Goal: Information Seeking & Learning: Learn about a topic

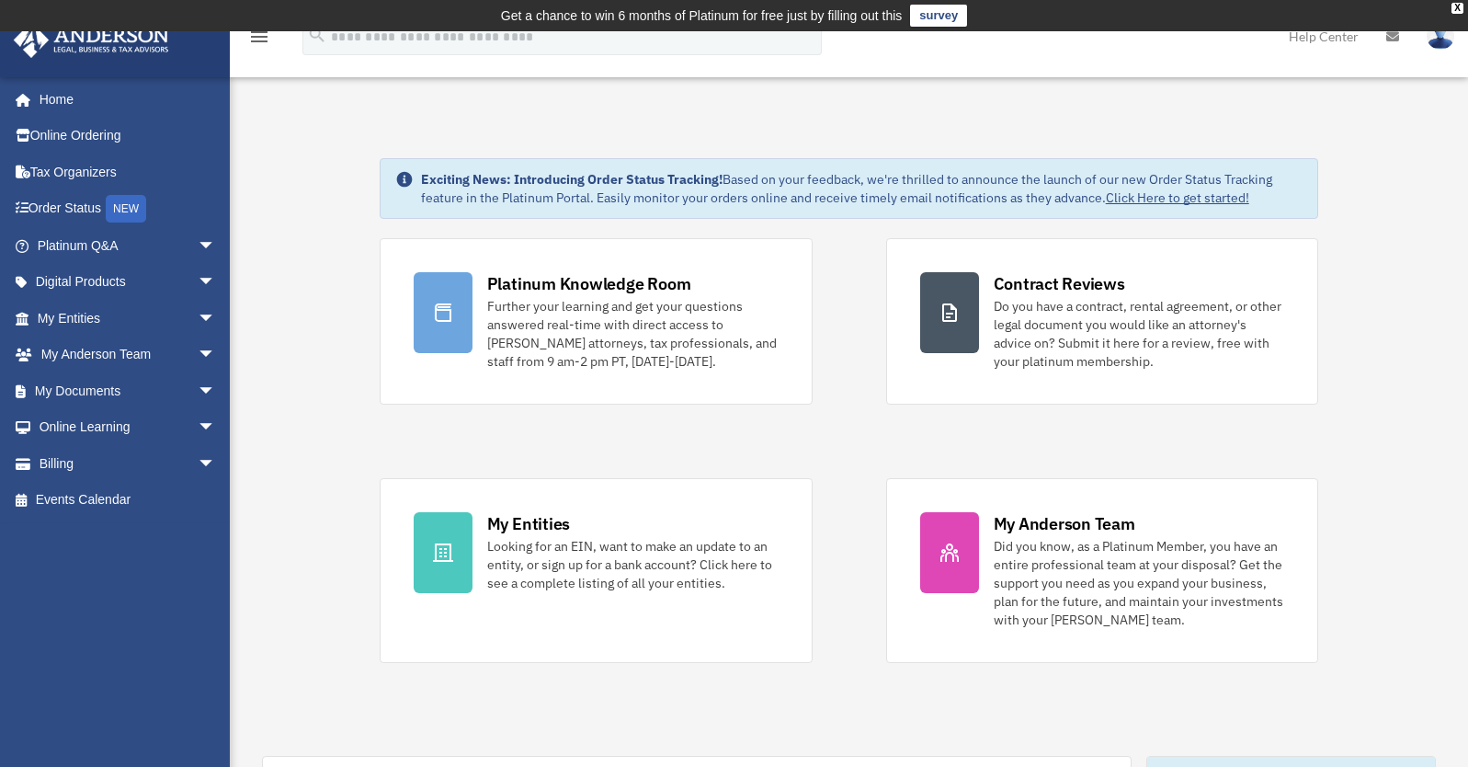
click at [1309, 37] on link "Help Center" at bounding box center [1323, 36] width 97 height 73
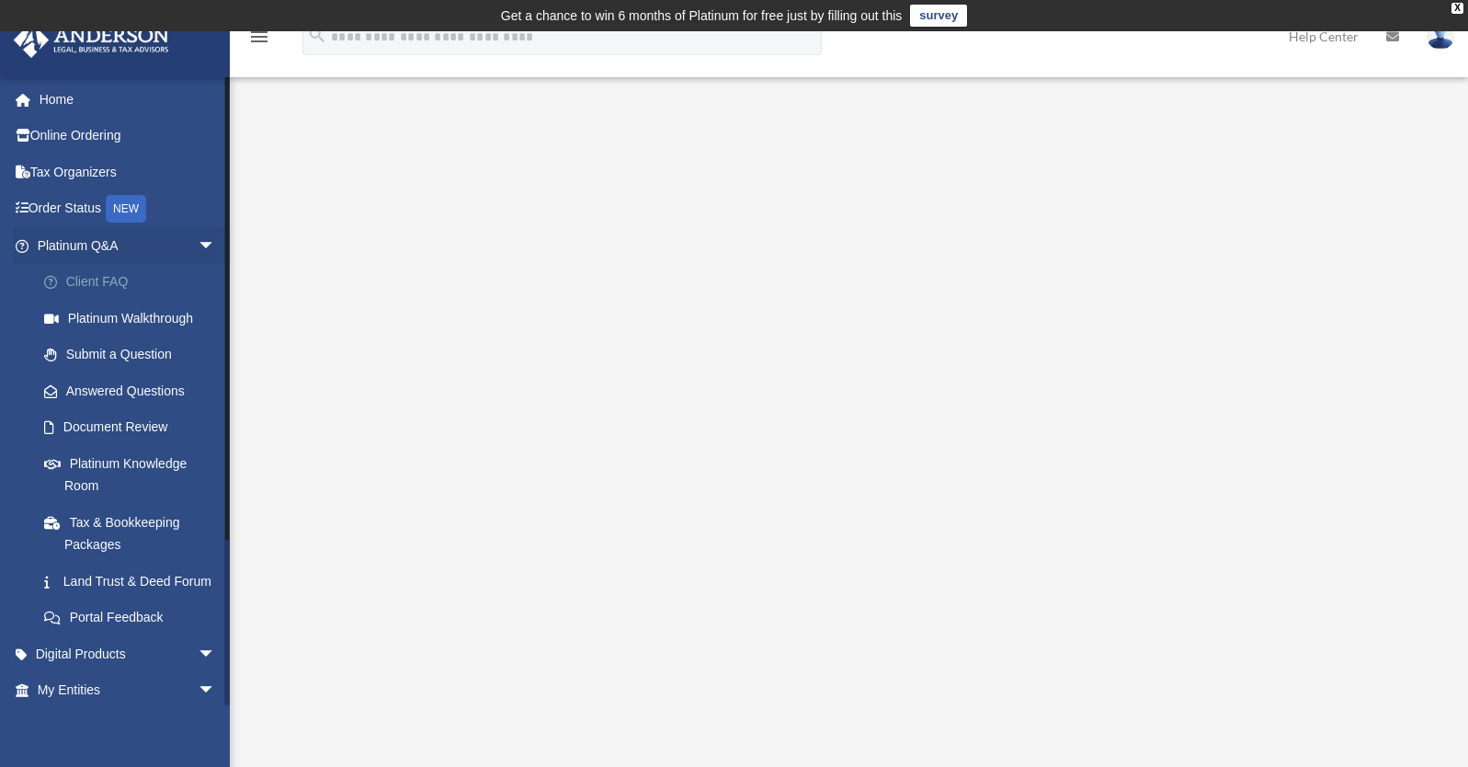
click at [118, 281] on link "Client FAQ" at bounding box center [135, 282] width 218 height 37
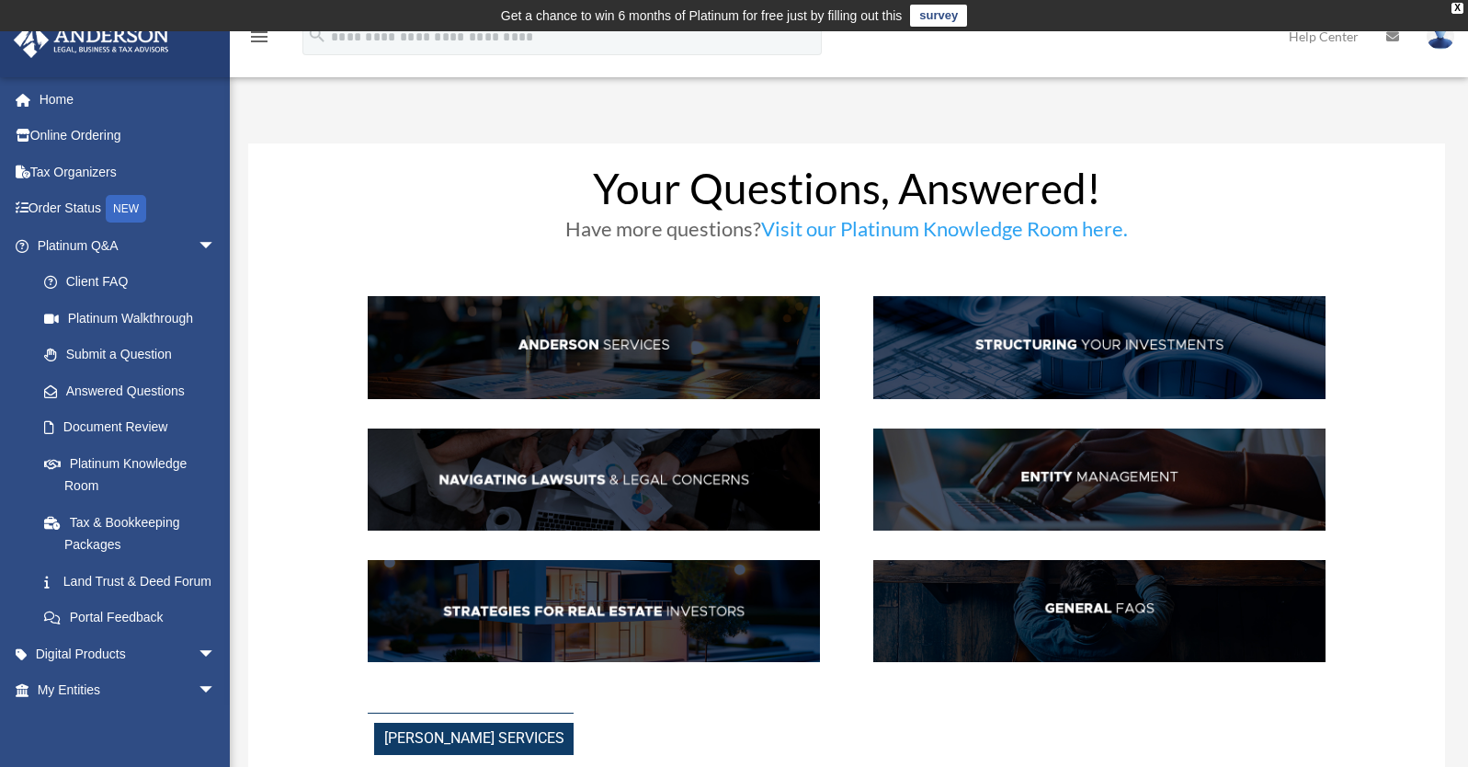
click at [1062, 610] on img at bounding box center [1099, 611] width 452 height 103
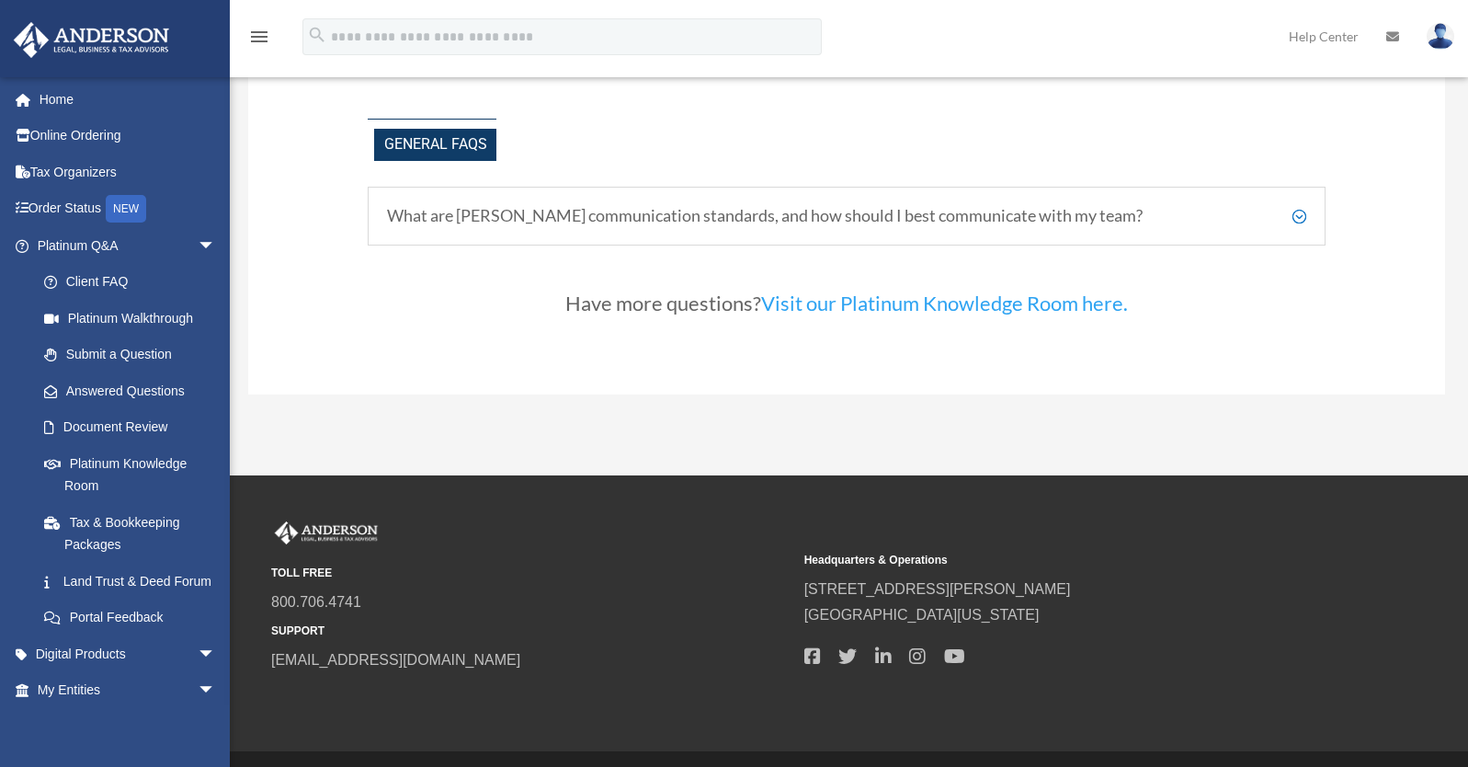
scroll to position [3995, 0]
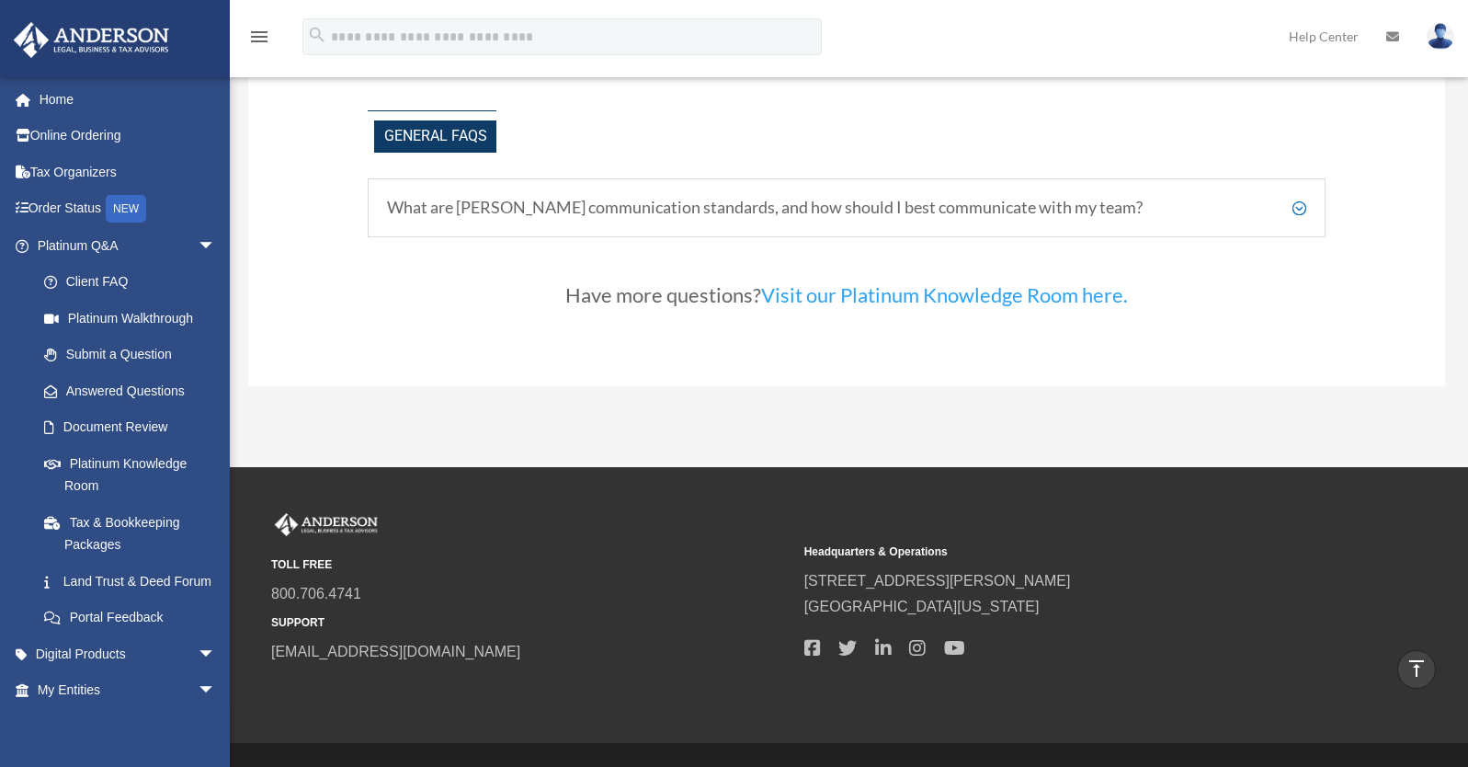
click at [935, 293] on link "Visit our Platinum Knowledge Room here." at bounding box center [944, 299] width 367 height 34
click at [937, 303] on link "Visit our Platinum Knowledge Room here." at bounding box center [944, 299] width 367 height 34
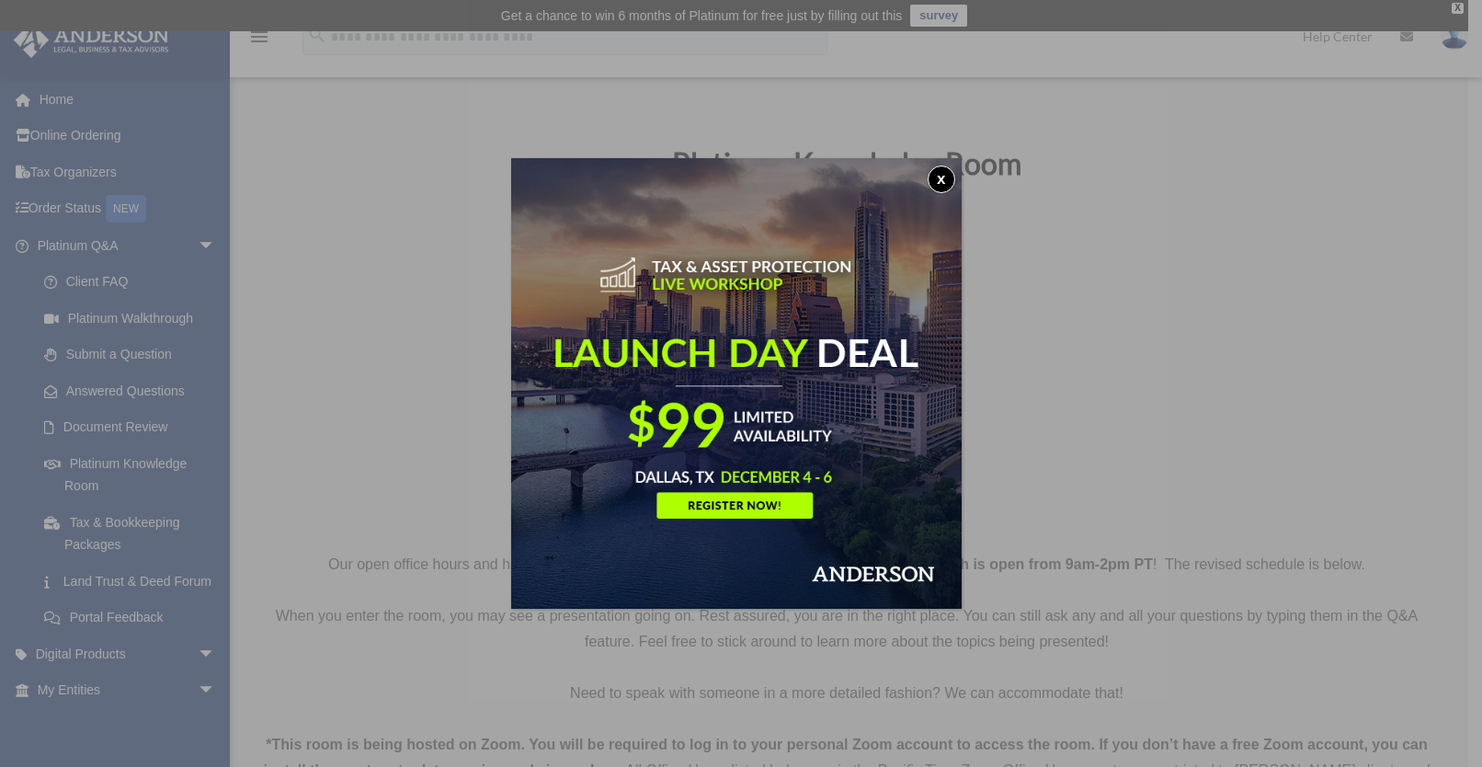
click at [946, 186] on button "x" at bounding box center [942, 180] width 28 height 28
